Goal: Information Seeking & Learning: Learn about a topic

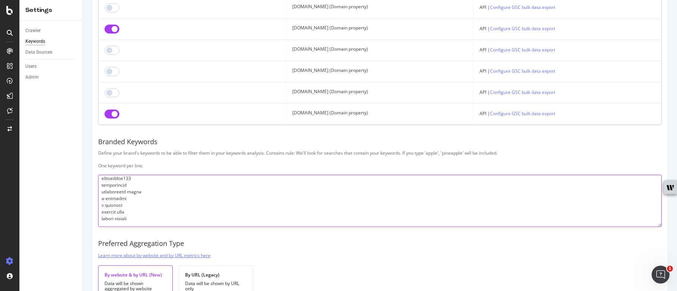
scroll to position [982, 0]
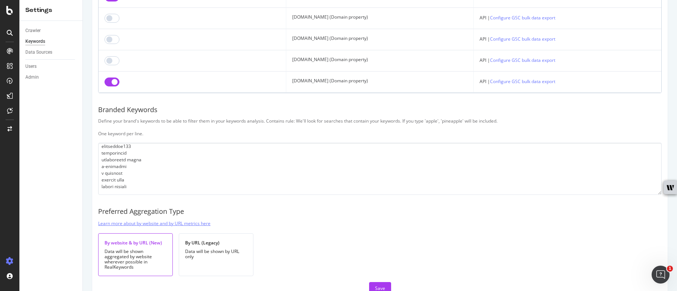
click at [142, 187] on textarea at bounding box center [379, 169] width 563 height 52
drag, startPoint x: 145, startPoint y: 188, endPoint x: 95, endPoint y: 163, distance: 55.9
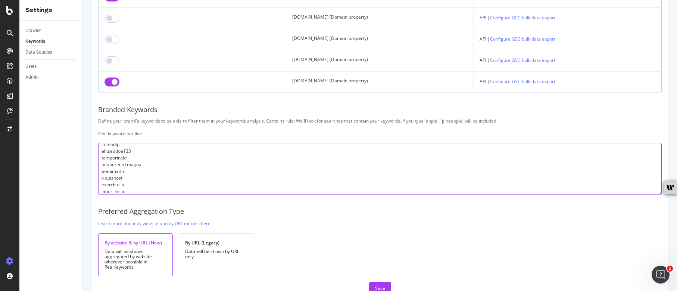
scroll to position [4630, 0]
click at [9, 129] on icon at bounding box center [9, 128] width 4 height 5
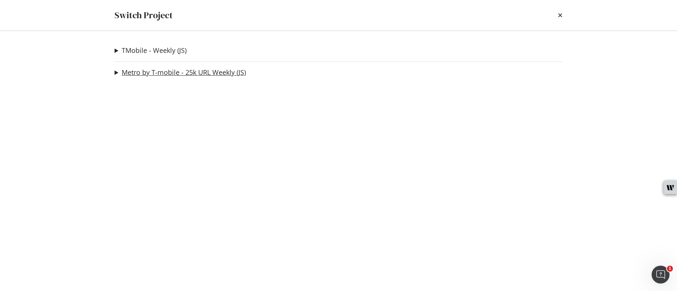
click at [186, 71] on link "Metro by T-mobile - 25k URL Weekly (JS)" at bounding box center [184, 73] width 124 height 8
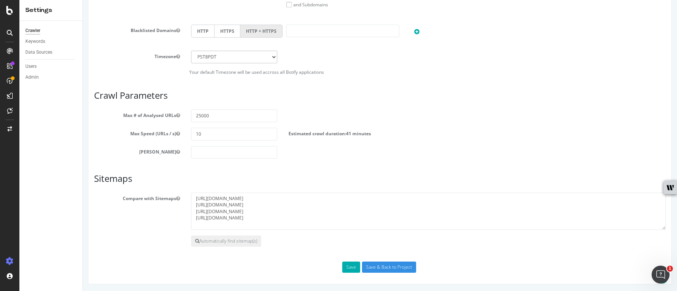
scroll to position [339, 0]
click at [32, 42] on div "Keywords" at bounding box center [35, 42] width 20 height 8
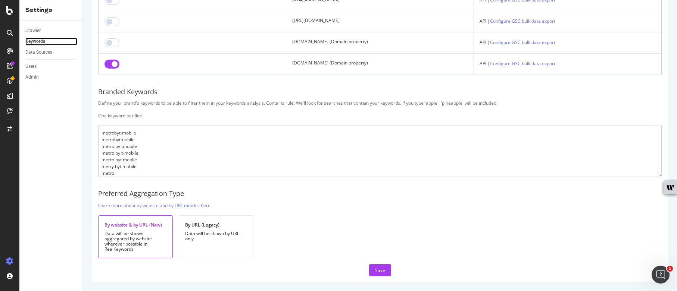
scroll to position [171, 0]
click at [172, 155] on textarea "metrobyt-mobile metrobytmobile metro by tmobile metro by t-mobile metro byt mob…" at bounding box center [379, 151] width 563 height 52
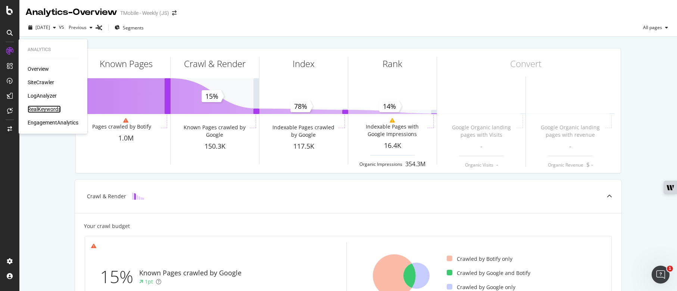
click at [50, 107] on div "RealKeywords" at bounding box center [44, 109] width 33 height 7
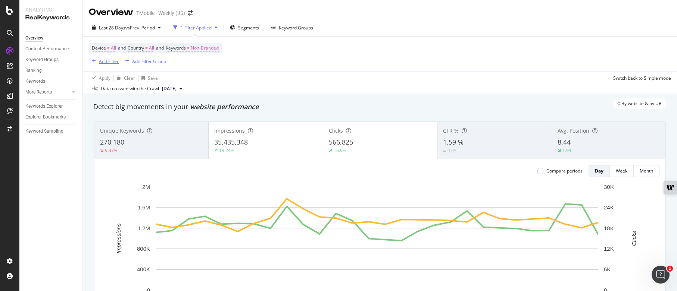
click at [112, 60] on div "Add Filter" at bounding box center [109, 61] width 20 height 6
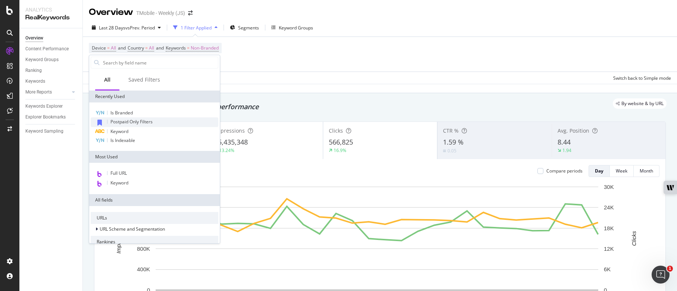
click at [133, 125] on div "Postpaid Only Filters" at bounding box center [155, 122] width 128 height 10
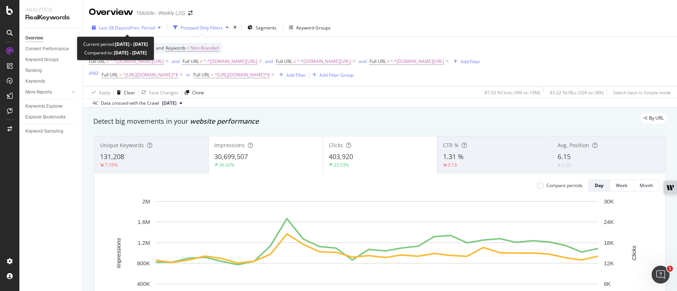
click at [149, 27] on span "vs Prev. Period" at bounding box center [139, 28] width 29 height 6
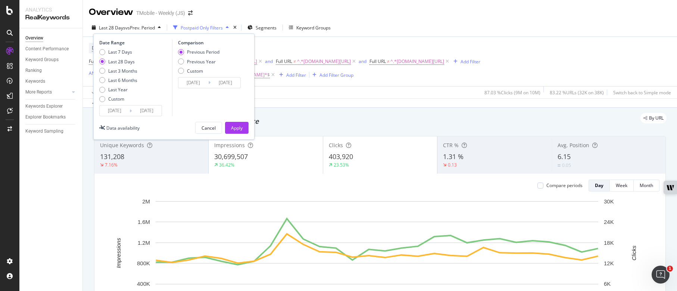
click at [107, 108] on input "2025/09/02" at bounding box center [115, 111] width 30 height 10
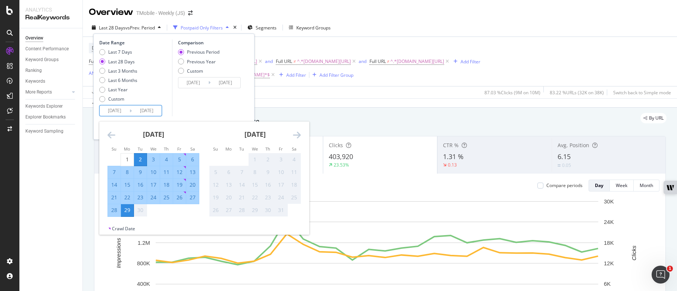
click at [107, 134] on div "September 2025 1 2 3 4 5 6 7 8 9 10 11 12 13 14 15 16 17 18 19 20 21 22 23 24 2…" at bounding box center [153, 169] width 101 height 95
click at [109, 135] on icon "Move backward to switch to the previous month." at bounding box center [111, 135] width 8 height 9
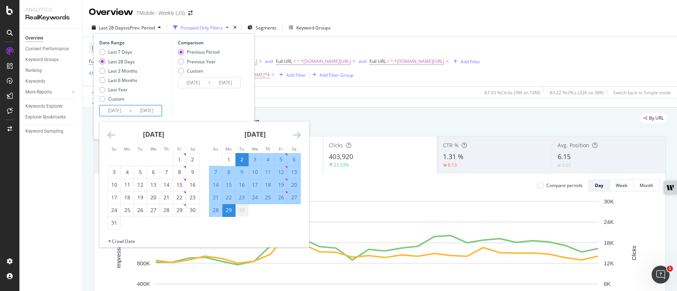
click at [109, 135] on icon "Move backward to switch to the previous month." at bounding box center [111, 135] width 8 height 9
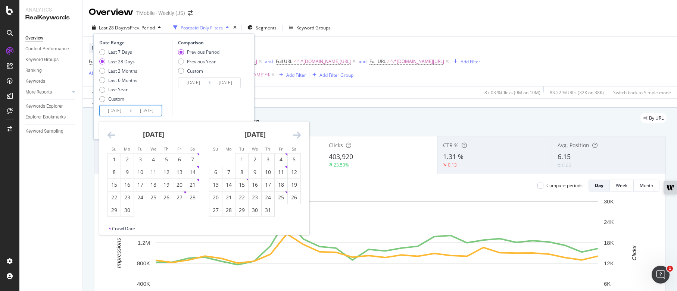
click at [109, 135] on icon "Move backward to switch to the previous month." at bounding box center [111, 135] width 8 height 9
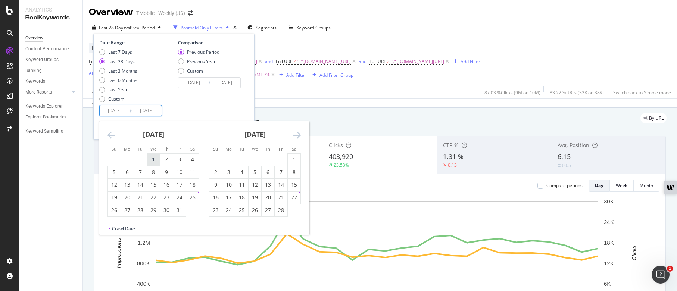
click at [150, 156] on div "1" at bounding box center [153, 159] width 13 height 7
type input "2025/01/01"
type input "2024/04/03"
type input "2024/12/31"
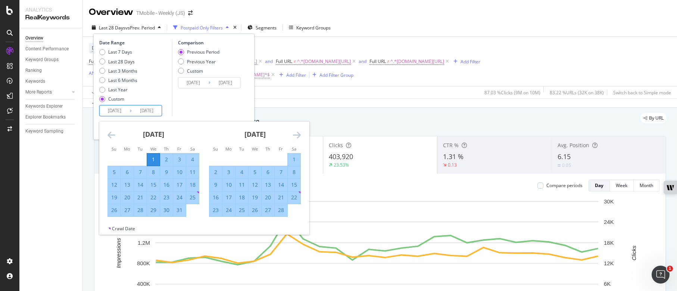
click at [140, 113] on input "2025/09/29" at bounding box center [147, 111] width 30 height 10
click at [293, 134] on icon "Move forward to switch to the next month." at bounding box center [297, 135] width 8 height 9
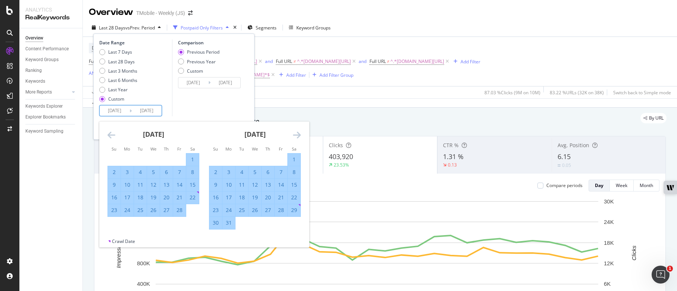
click at [297, 134] on icon "Move forward to switch to the next month." at bounding box center [297, 135] width 8 height 9
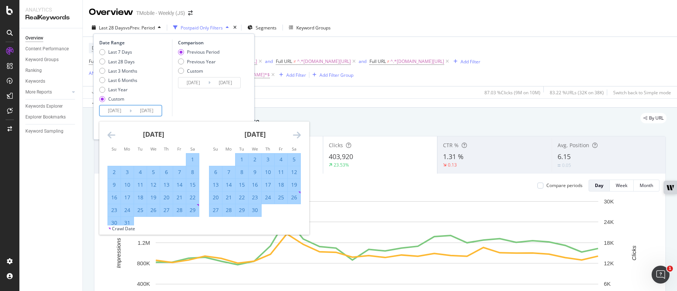
click at [297, 134] on icon "Move forward to switch to the next month." at bounding box center [297, 135] width 8 height 9
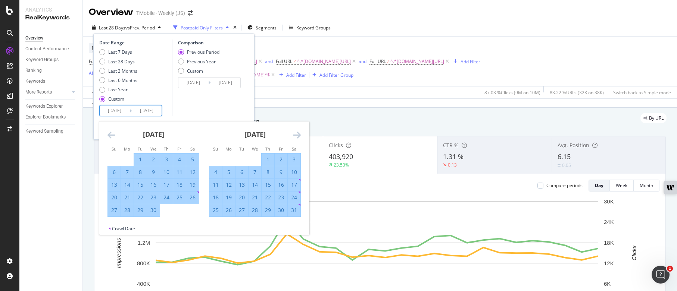
click at [297, 134] on icon "Move forward to switch to the next month." at bounding box center [297, 135] width 8 height 9
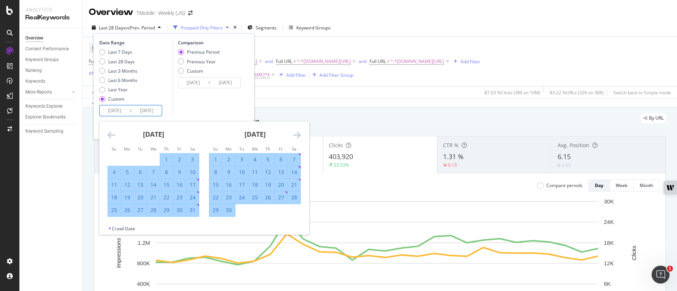
click at [226, 210] on div "30" at bounding box center [228, 210] width 13 height 7
type input "2025/06/30"
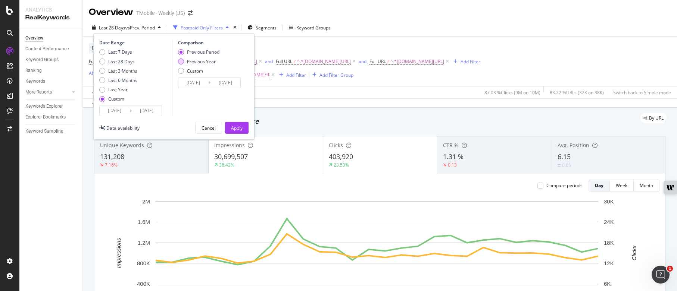
click at [203, 60] on div "Previous Year" at bounding box center [201, 62] width 29 height 6
type input "2024/01/03"
type input "2024/07/01"
click at [205, 84] on input "2024/01/03" at bounding box center [193, 83] width 30 height 10
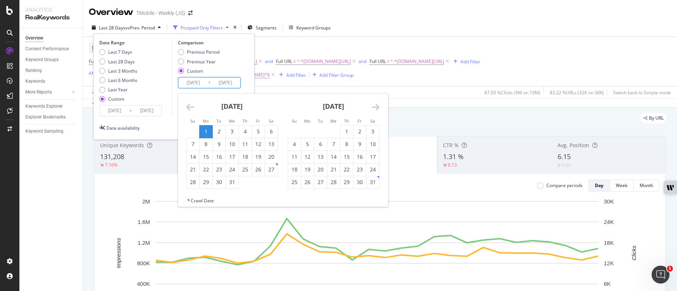
type input "2024/01/01"
click at [238, 83] on input "2024/07/01" at bounding box center [225, 83] width 30 height 10
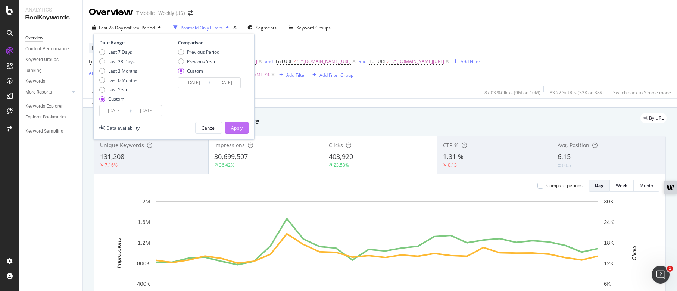
type input "2024/06/30"
click at [231, 126] on div "Apply" at bounding box center [237, 128] width 12 height 6
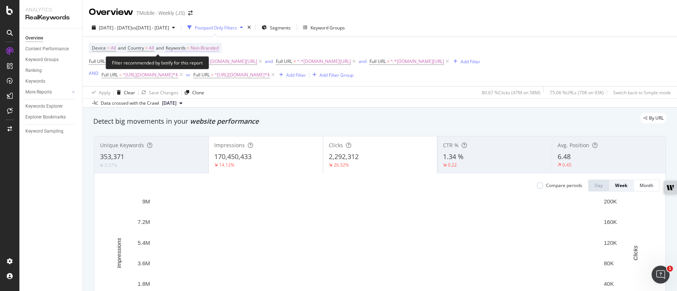
click at [217, 48] on span "Non-Branded" at bounding box center [205, 48] width 28 height 10
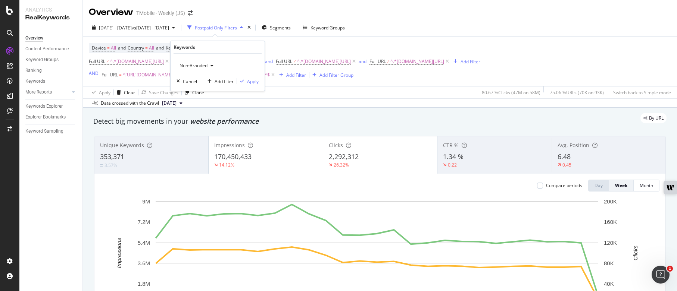
click at [200, 68] on span "Non-Branded" at bounding box center [191, 65] width 31 height 6
click at [214, 110] on span "Non-Branded & Anonymized queries" at bounding box center [221, 113] width 76 height 7
click at [255, 81] on div "Apply" at bounding box center [259, 81] width 12 height 6
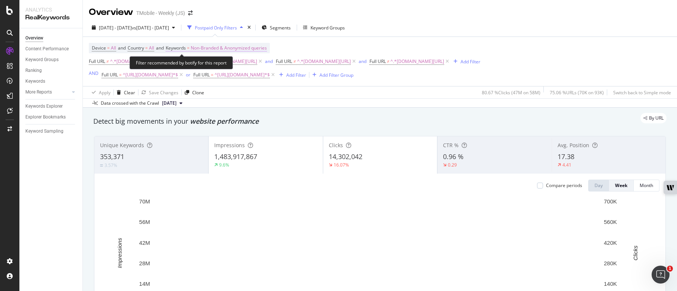
click at [255, 48] on span "Non-Branded & Anonymized queries" at bounding box center [229, 48] width 76 height 10
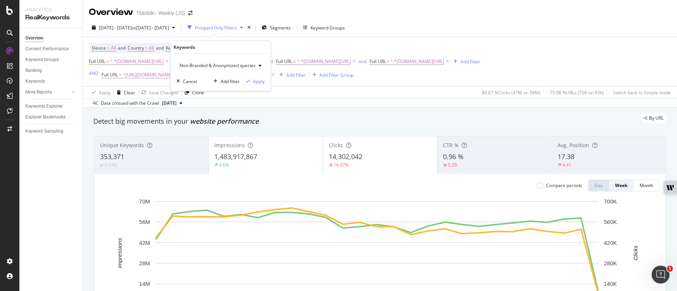
click at [233, 68] on span "Non-Branded & Anonymized queries" at bounding box center [215, 65] width 79 height 6
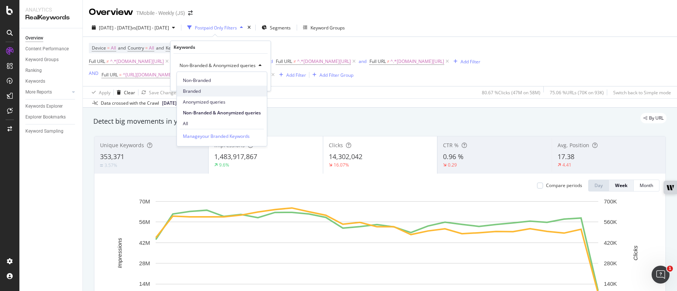
click at [201, 92] on span "Branded" at bounding box center [222, 91] width 78 height 7
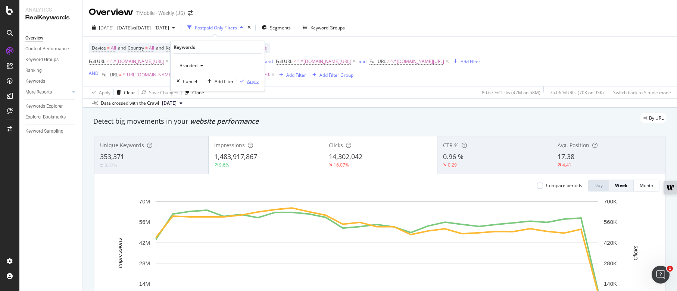
click at [257, 84] on div "Apply" at bounding box center [253, 81] width 12 height 6
